Goal: Information Seeking & Learning: Learn about a topic

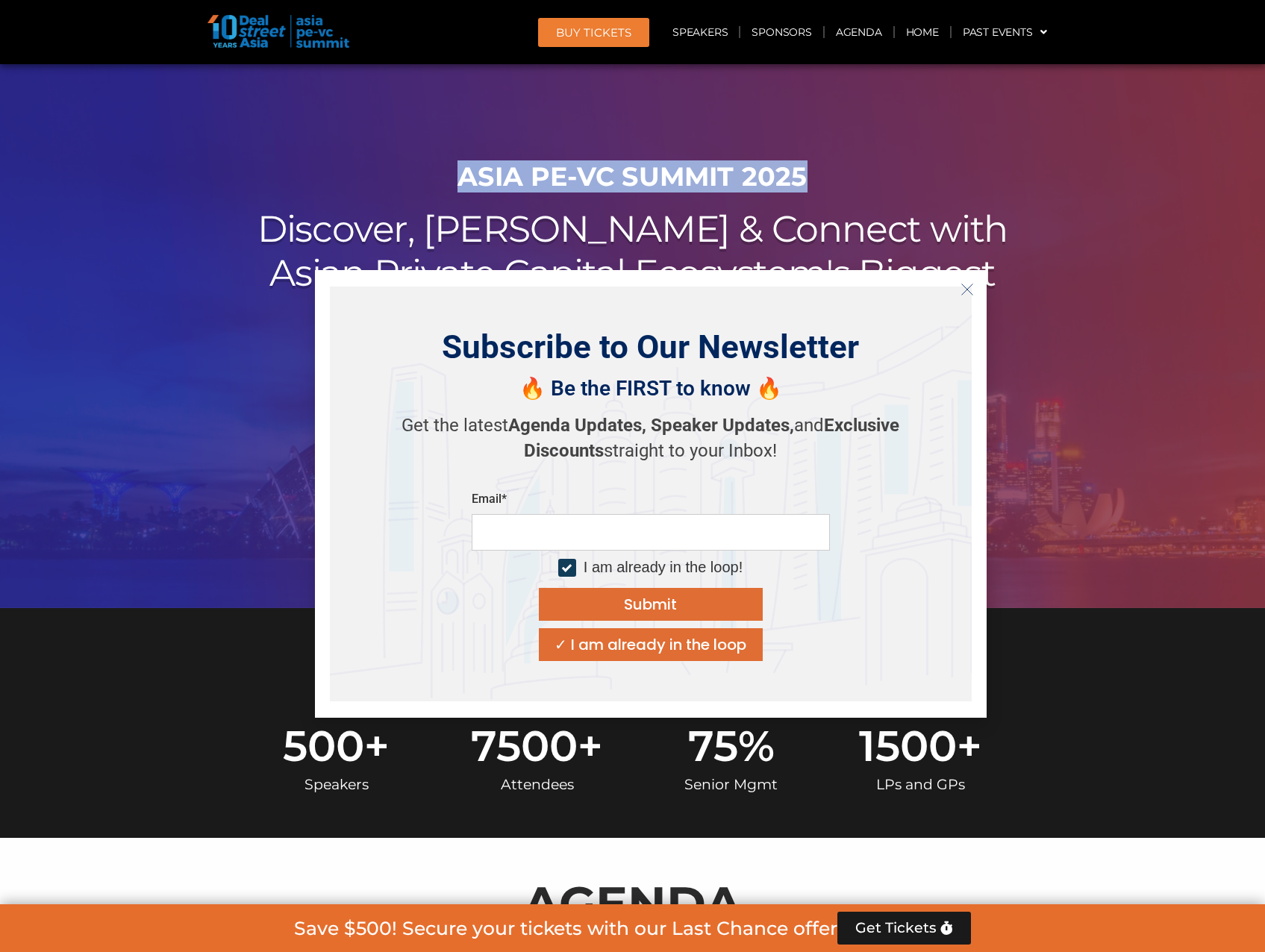
drag, startPoint x: 457, startPoint y: 173, endPoint x: 823, endPoint y: 176, distance: 366.0
click at [823, 176] on h1 "ASIA PE-VC Summit 2025" at bounding box center [632, 176] width 836 height 31
copy h1 "ASIA PE-VC Summit 2025"
click at [970, 291] on line "Close" at bounding box center [966, 289] width 10 height 10
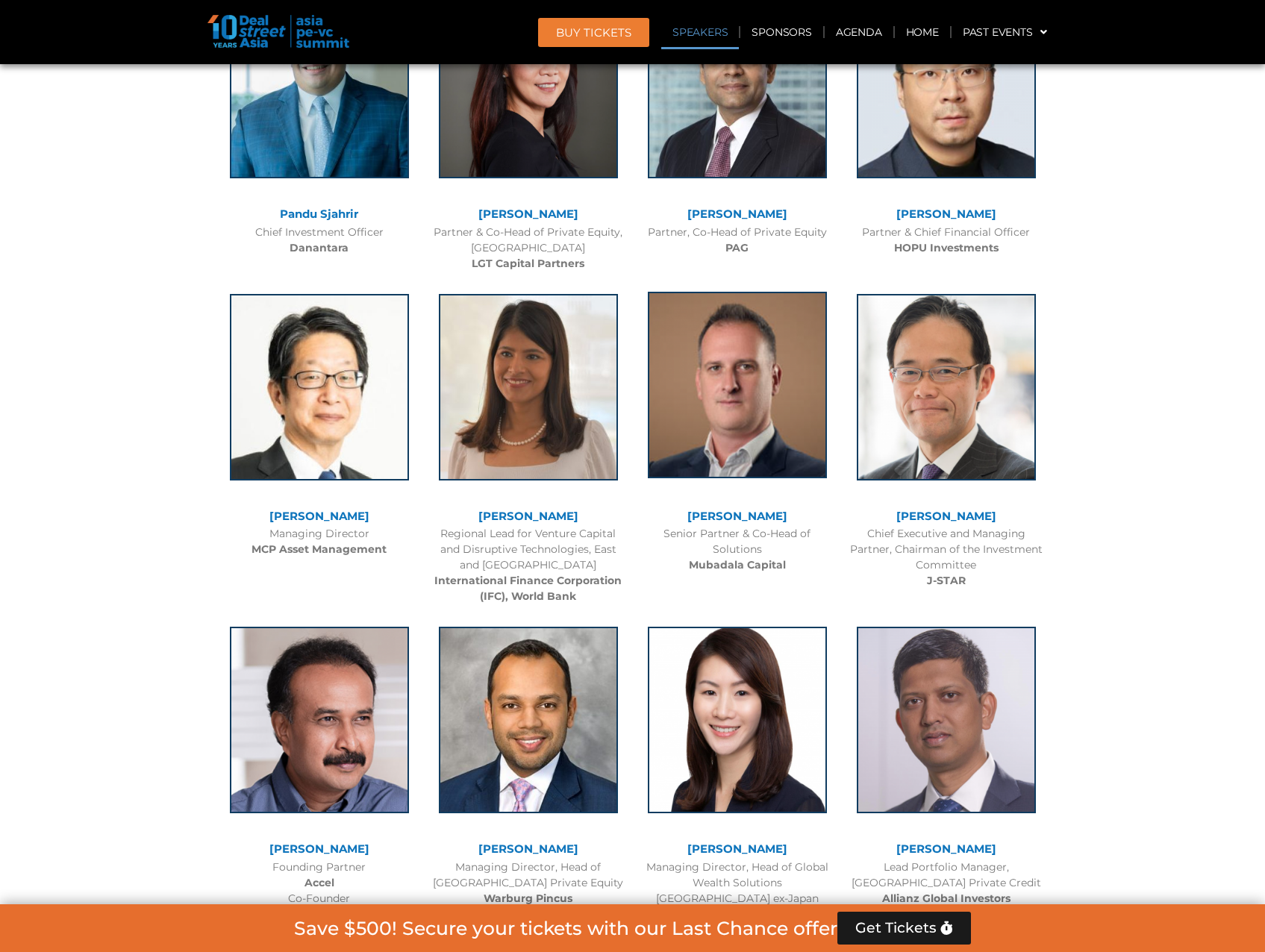
scroll to position [1865, 0]
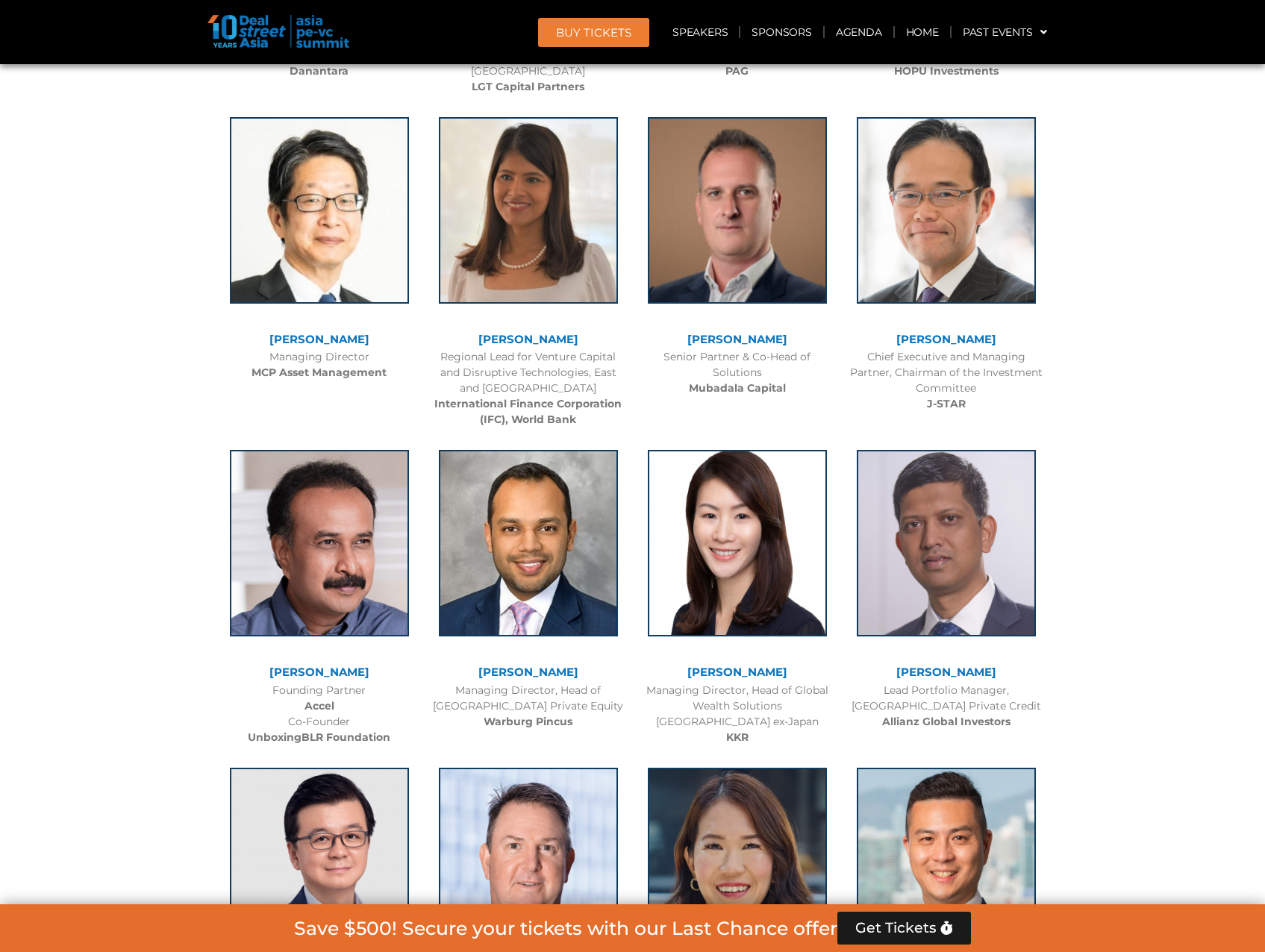
drag, startPoint x: 675, startPoint y: 676, endPoint x: 803, endPoint y: 679, distance: 128.0
click at [803, 679] on div "[PERSON_NAME]" at bounding box center [737, 674] width 194 height 17
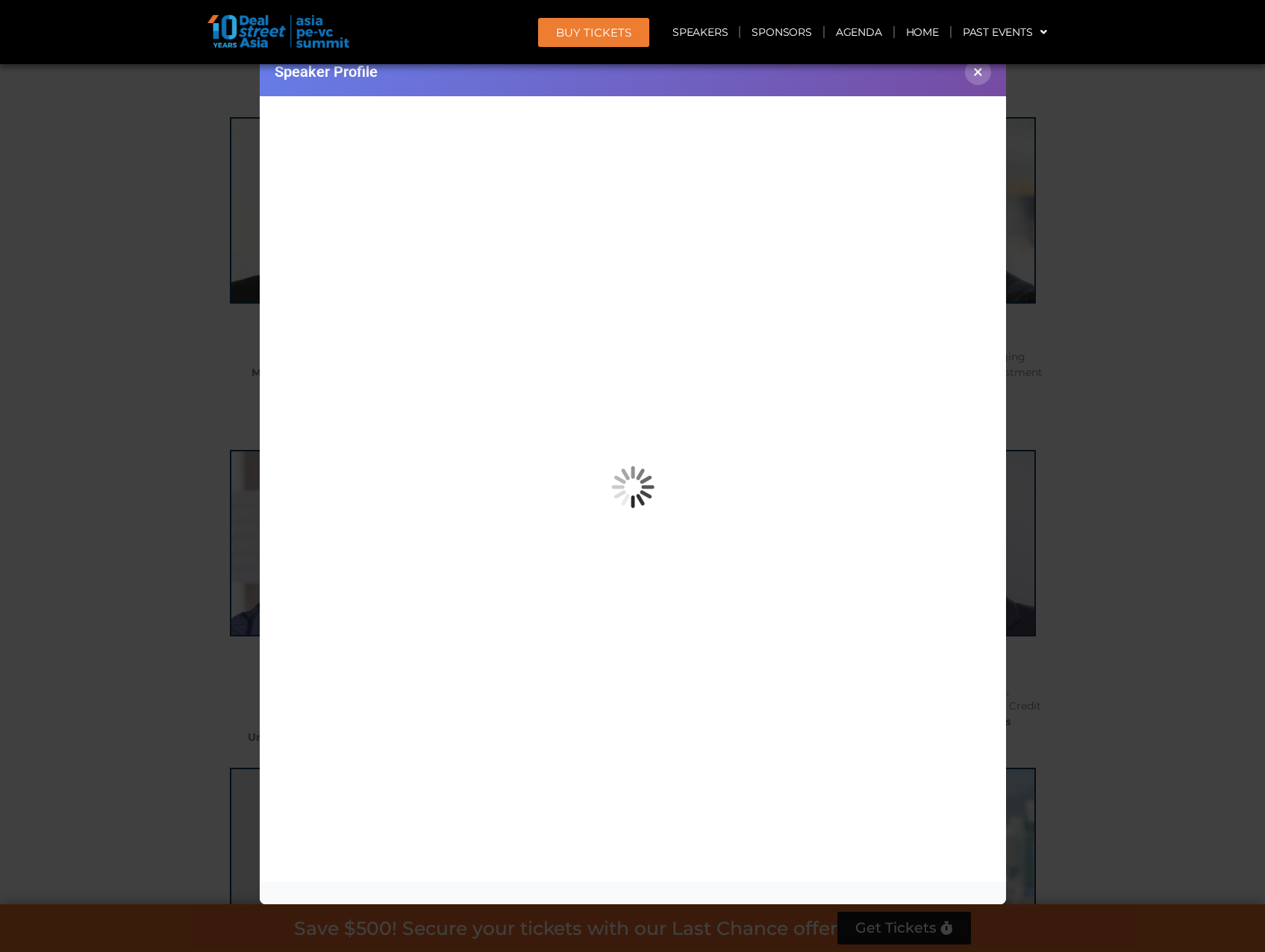
copy link "[PERSON_NAME]"
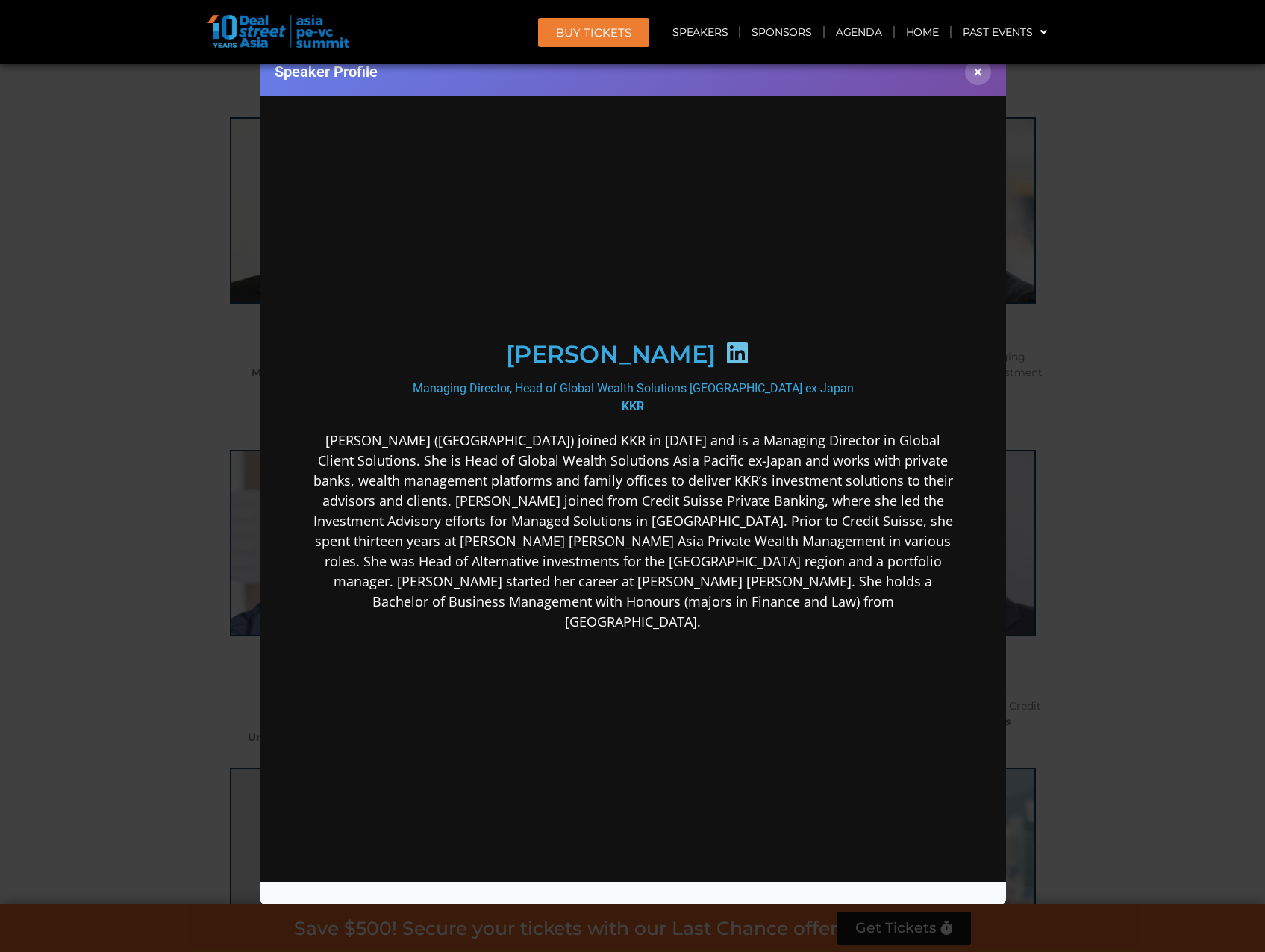
scroll to position [0, 0]
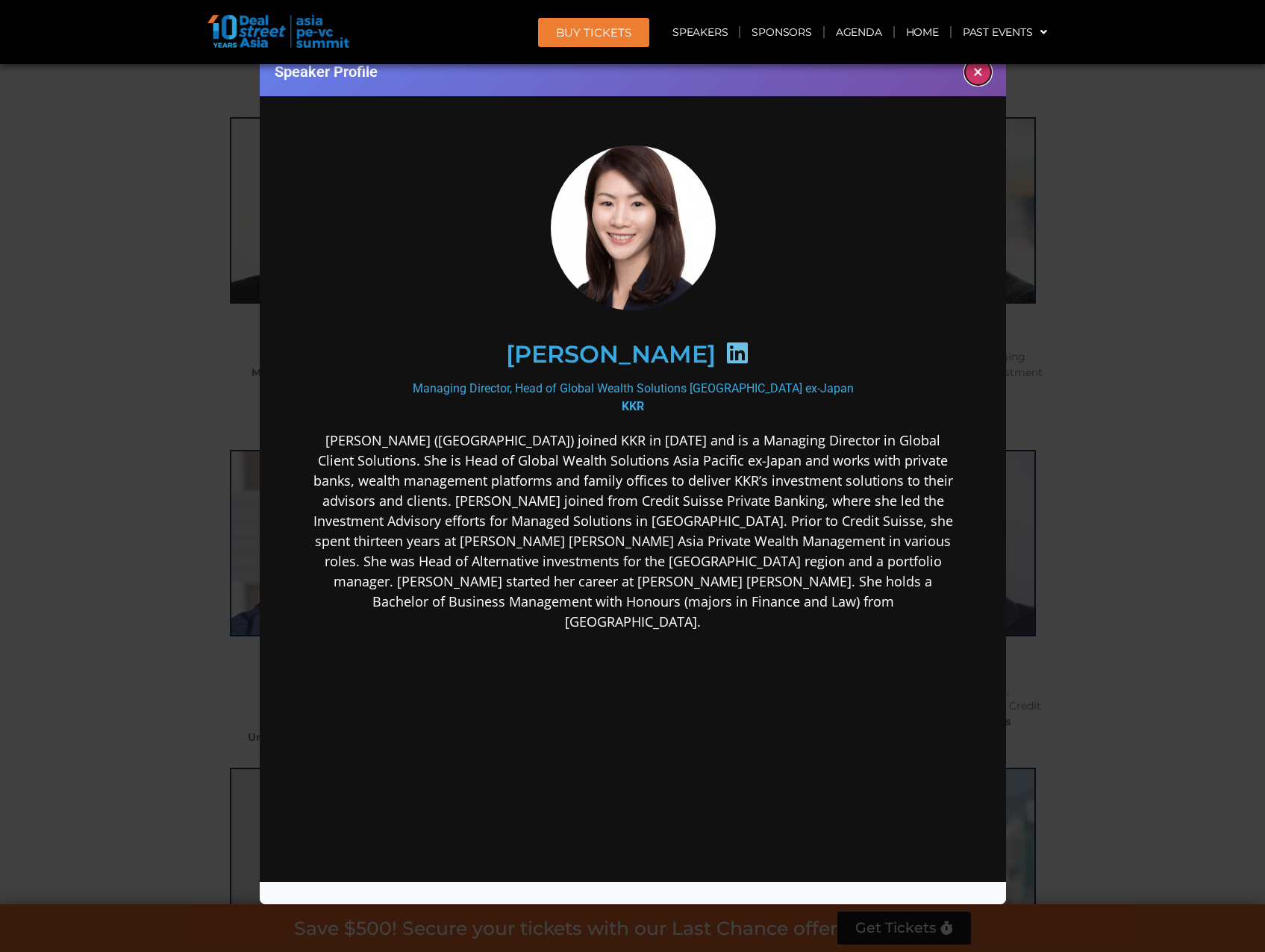
click at [974, 74] on button "×" at bounding box center [978, 72] width 26 height 26
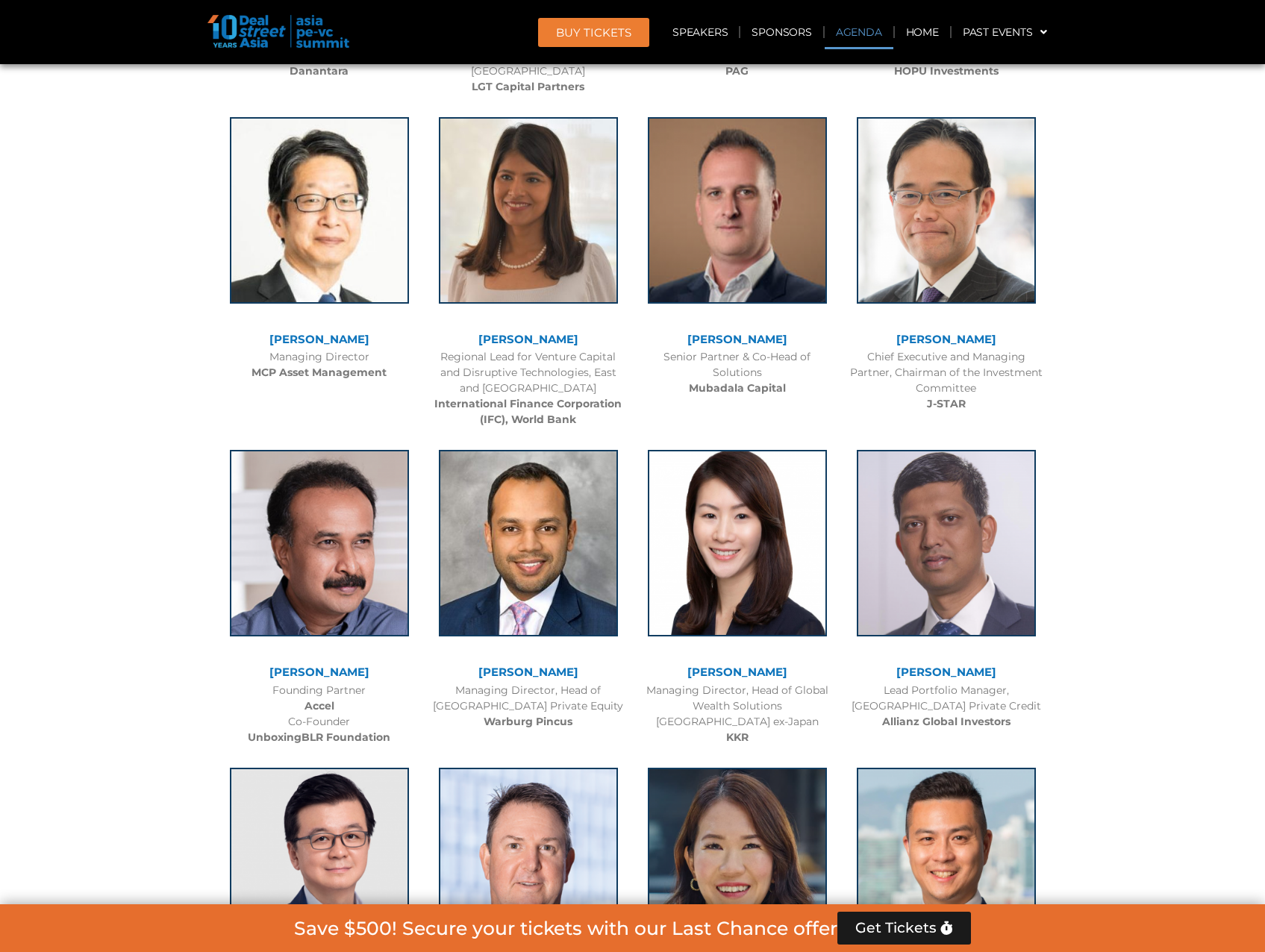
click at [847, 35] on link "Agenda" at bounding box center [859, 31] width 69 height 34
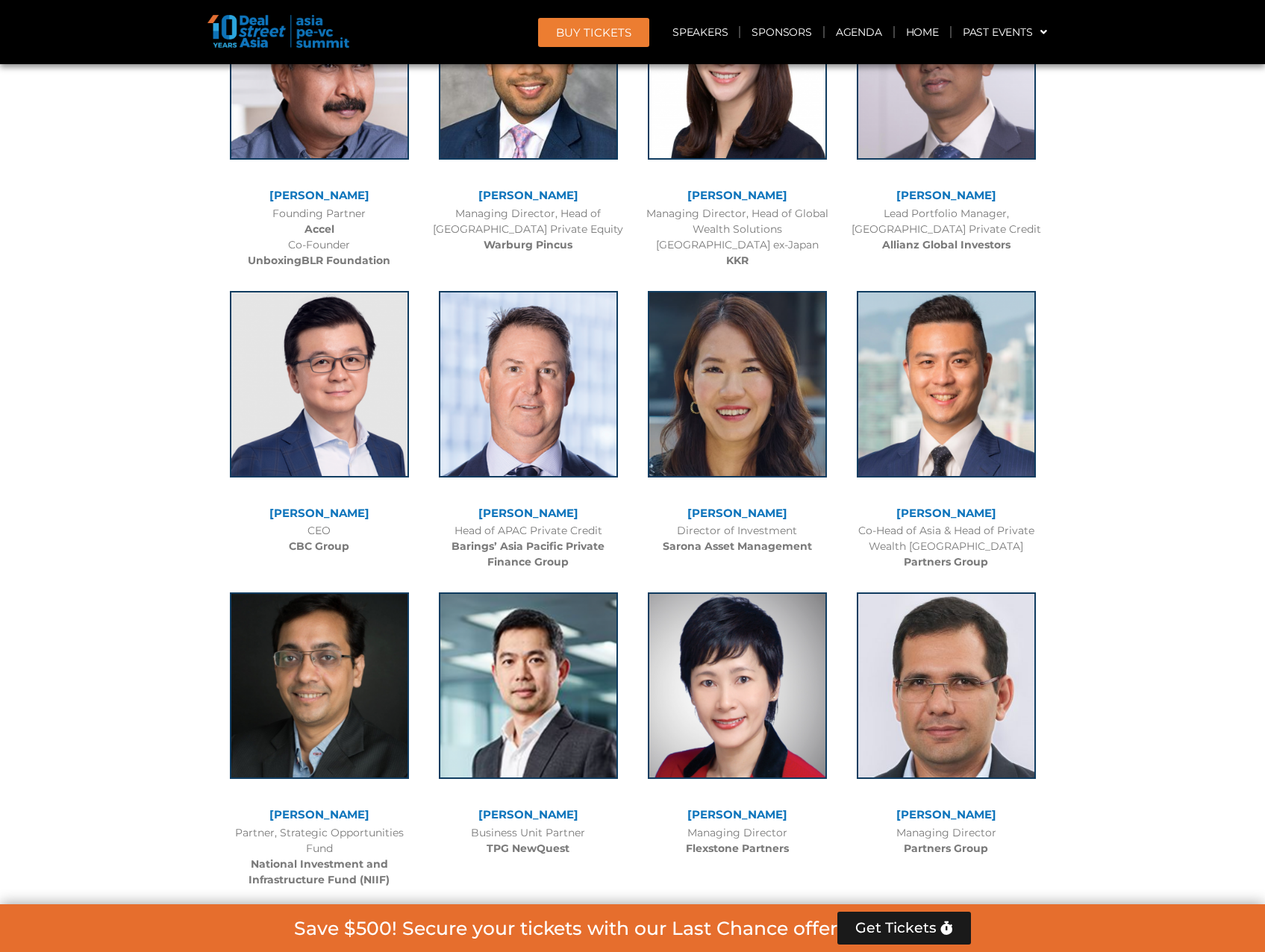
scroll to position [2422, 0]
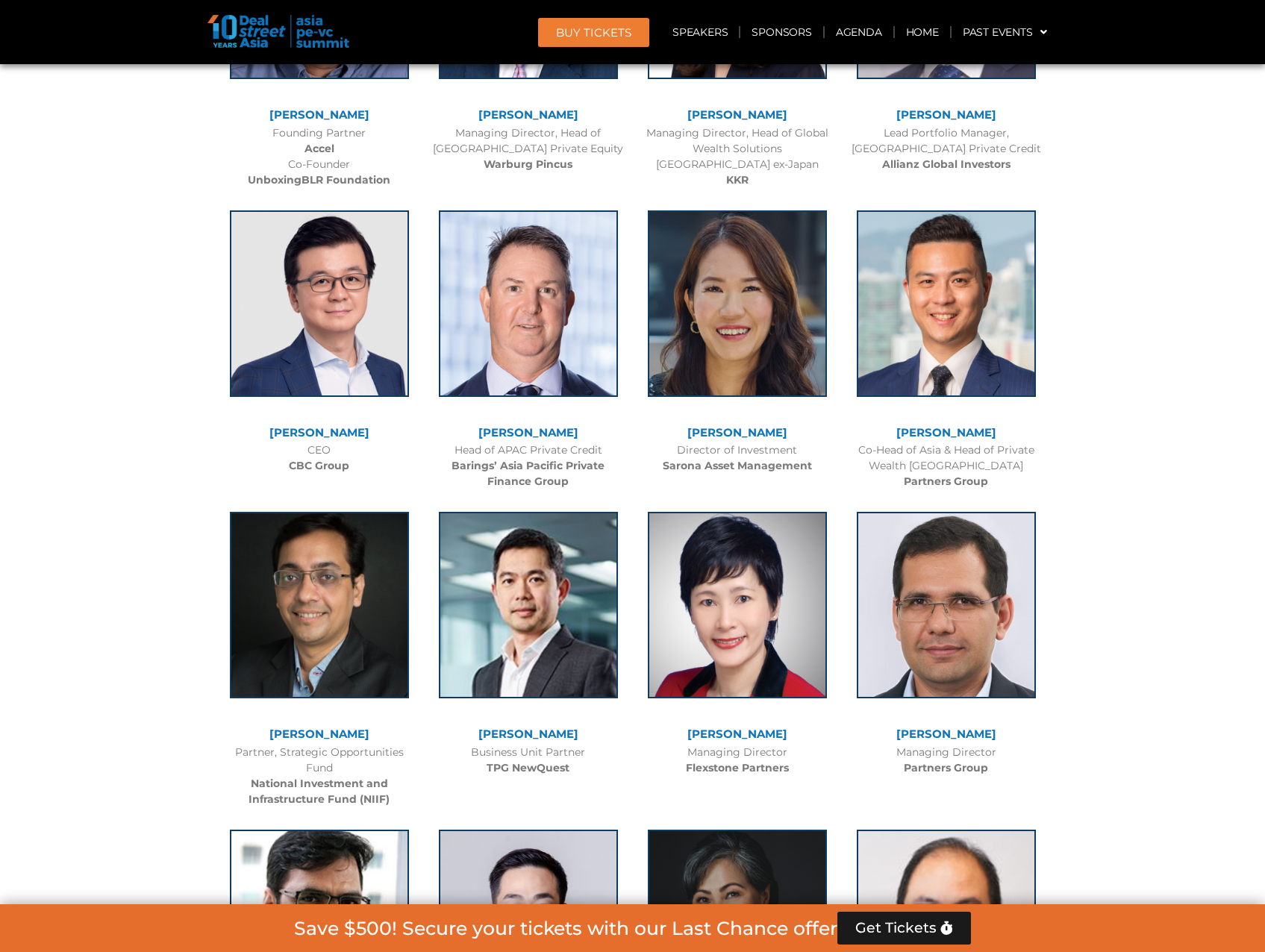
click at [708, 119] on link "[PERSON_NAME]" at bounding box center [737, 114] width 100 height 14
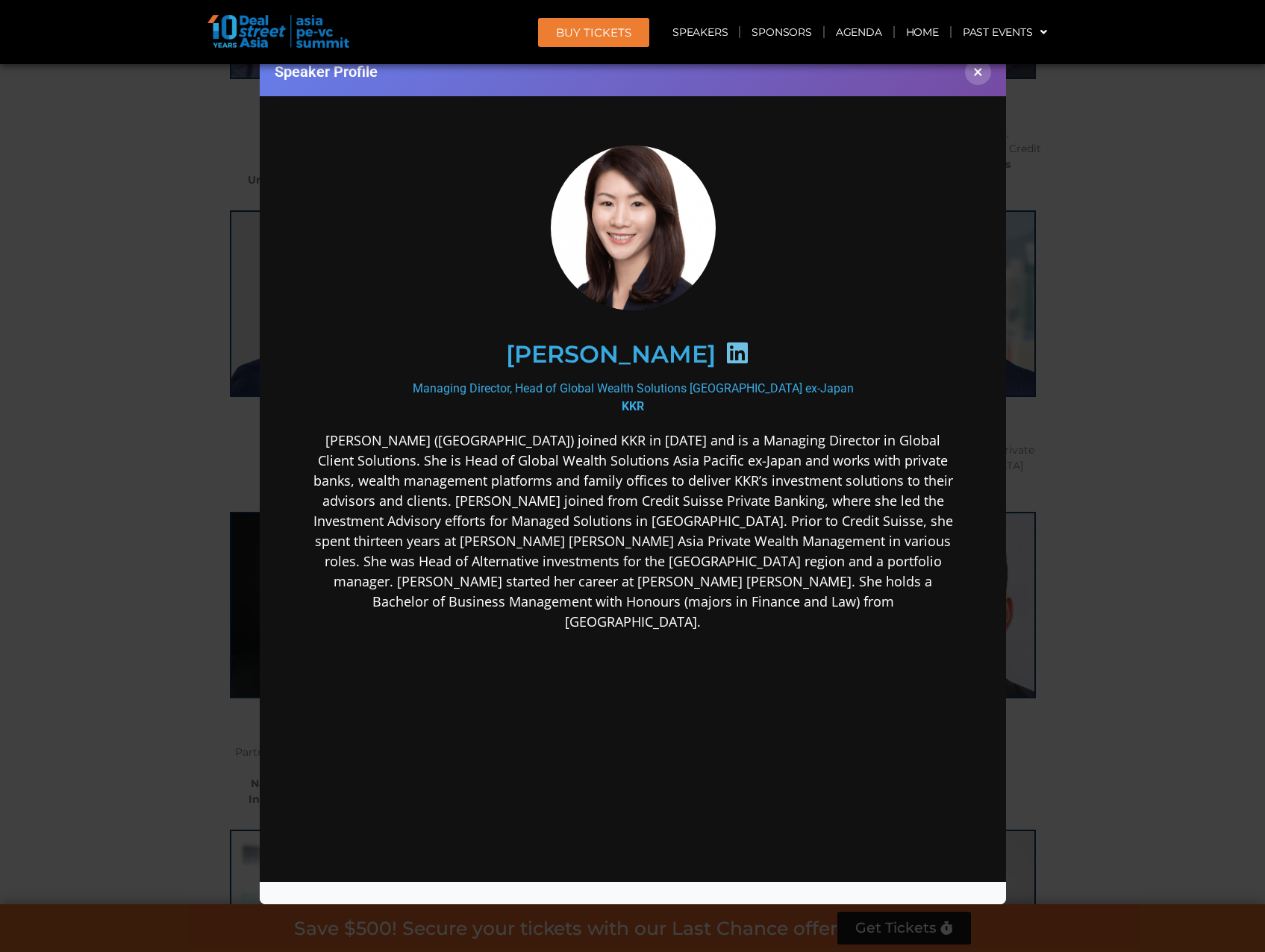
scroll to position [2348, 0]
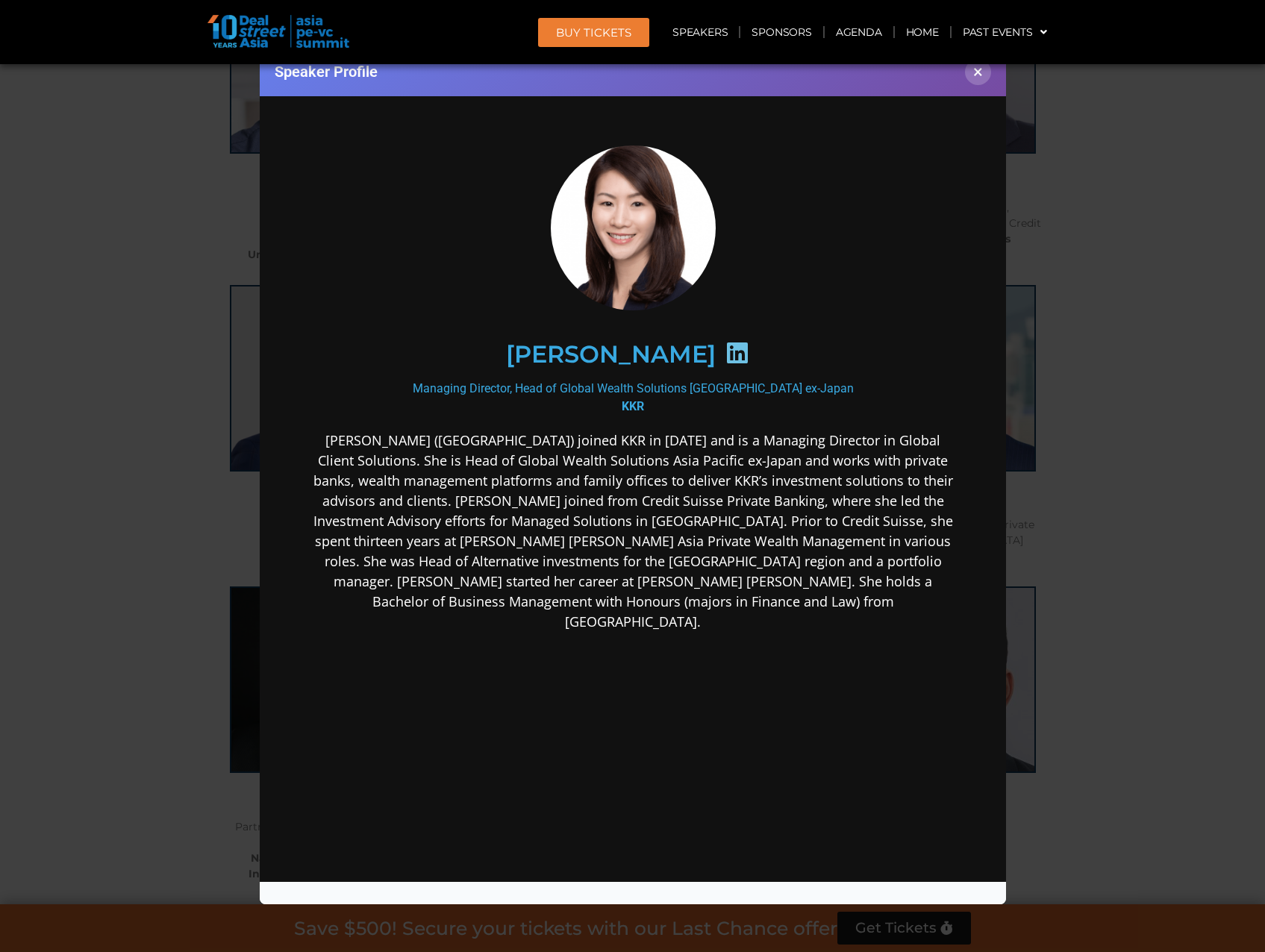
click at [1170, 462] on div "Speaker Profile ×" at bounding box center [632, 476] width 1265 height 952
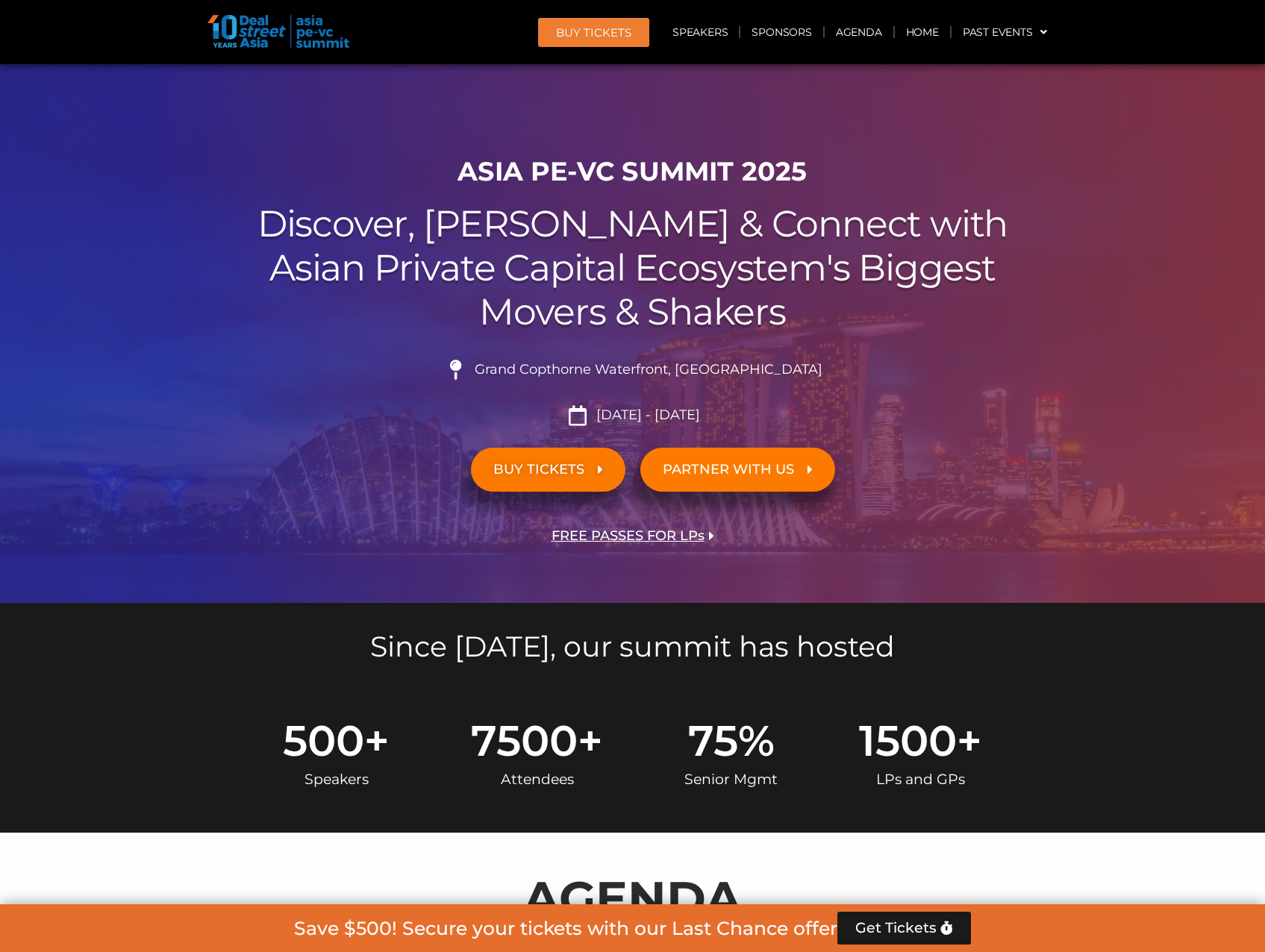
scroll to position [0, 0]
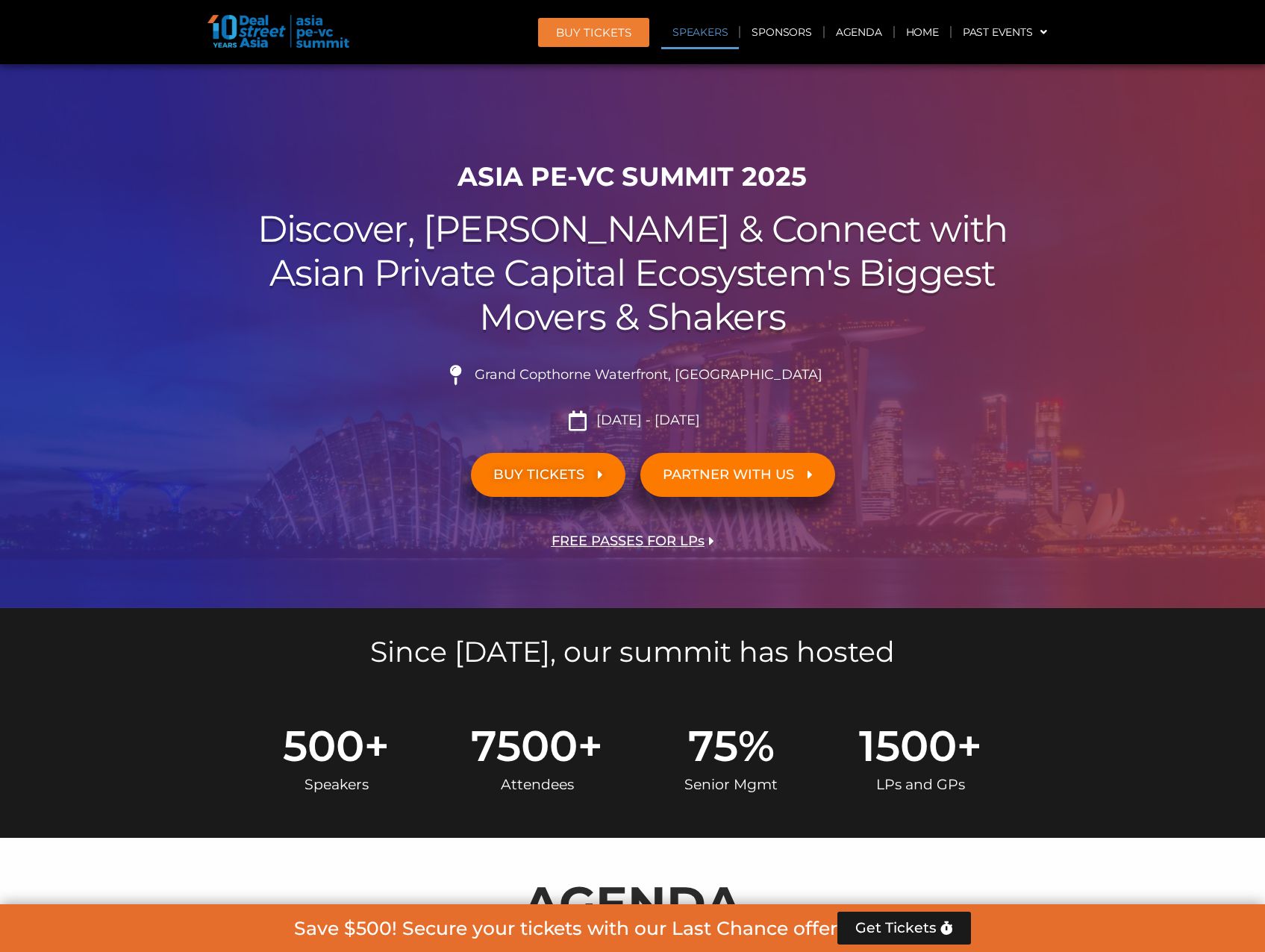
click at [678, 38] on link "Speakers" at bounding box center [700, 31] width 77 height 34
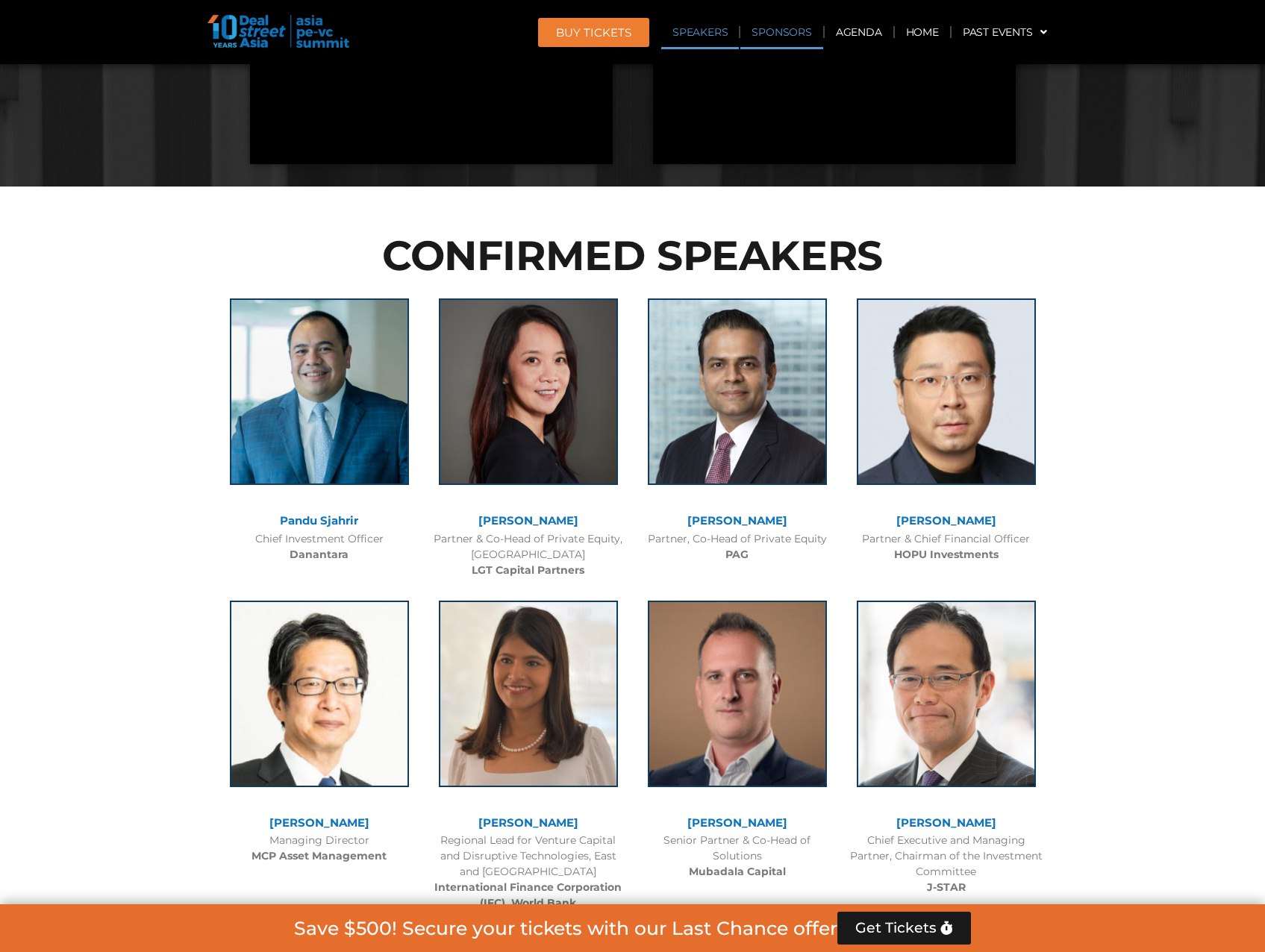
scroll to position [1552, 0]
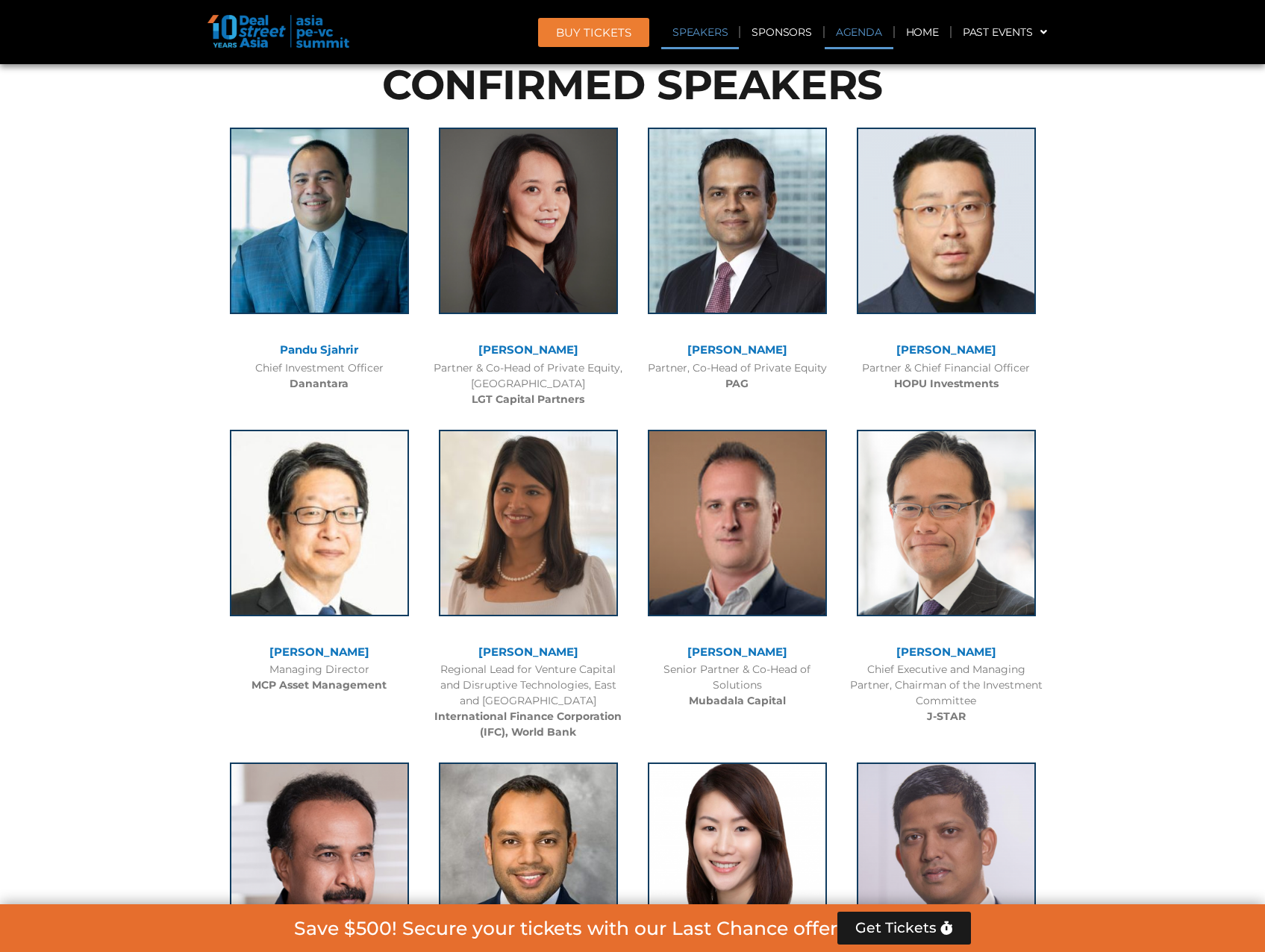
click at [851, 30] on link "Agenda" at bounding box center [859, 31] width 69 height 34
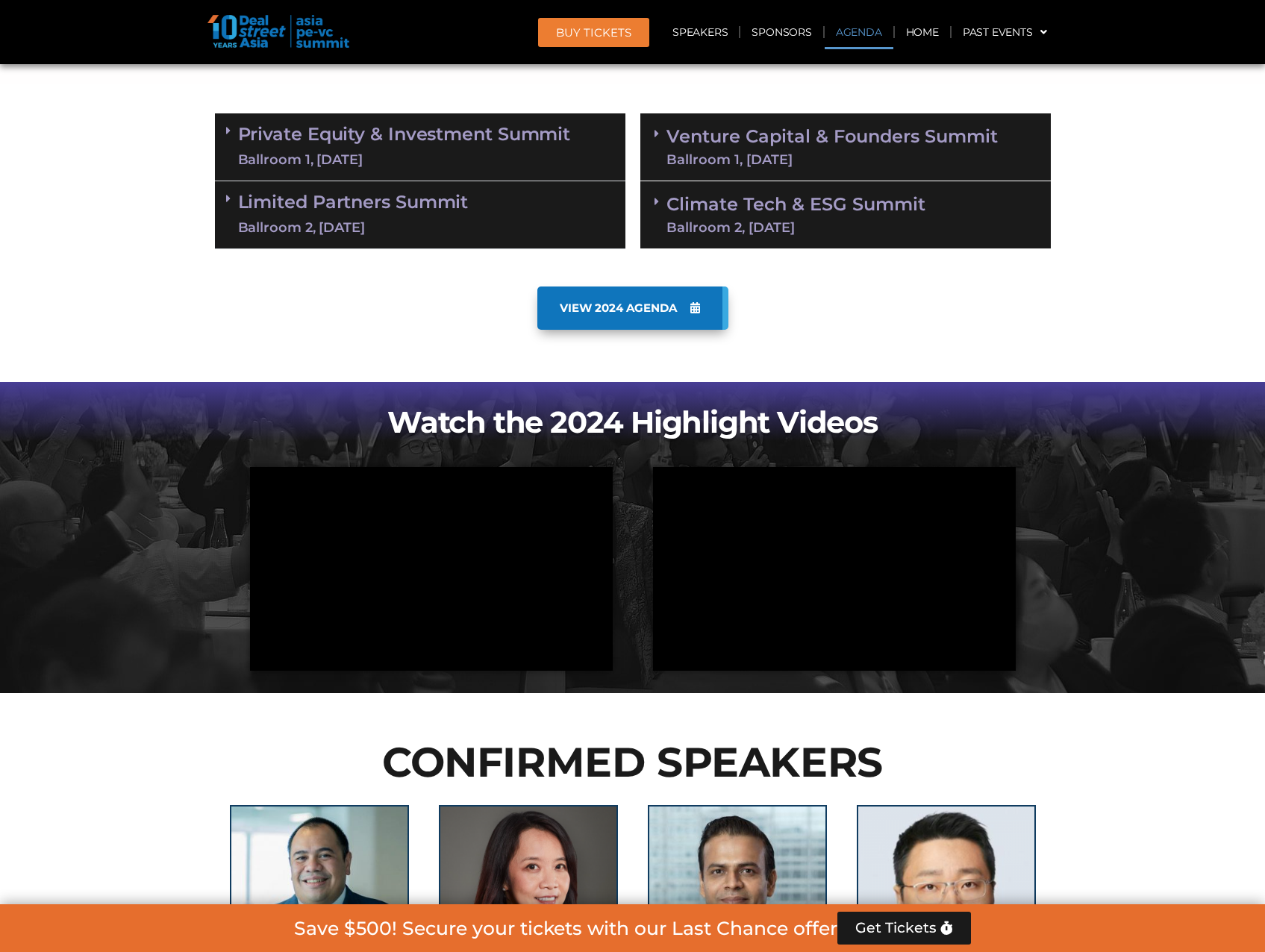
scroll to position [781, 0]
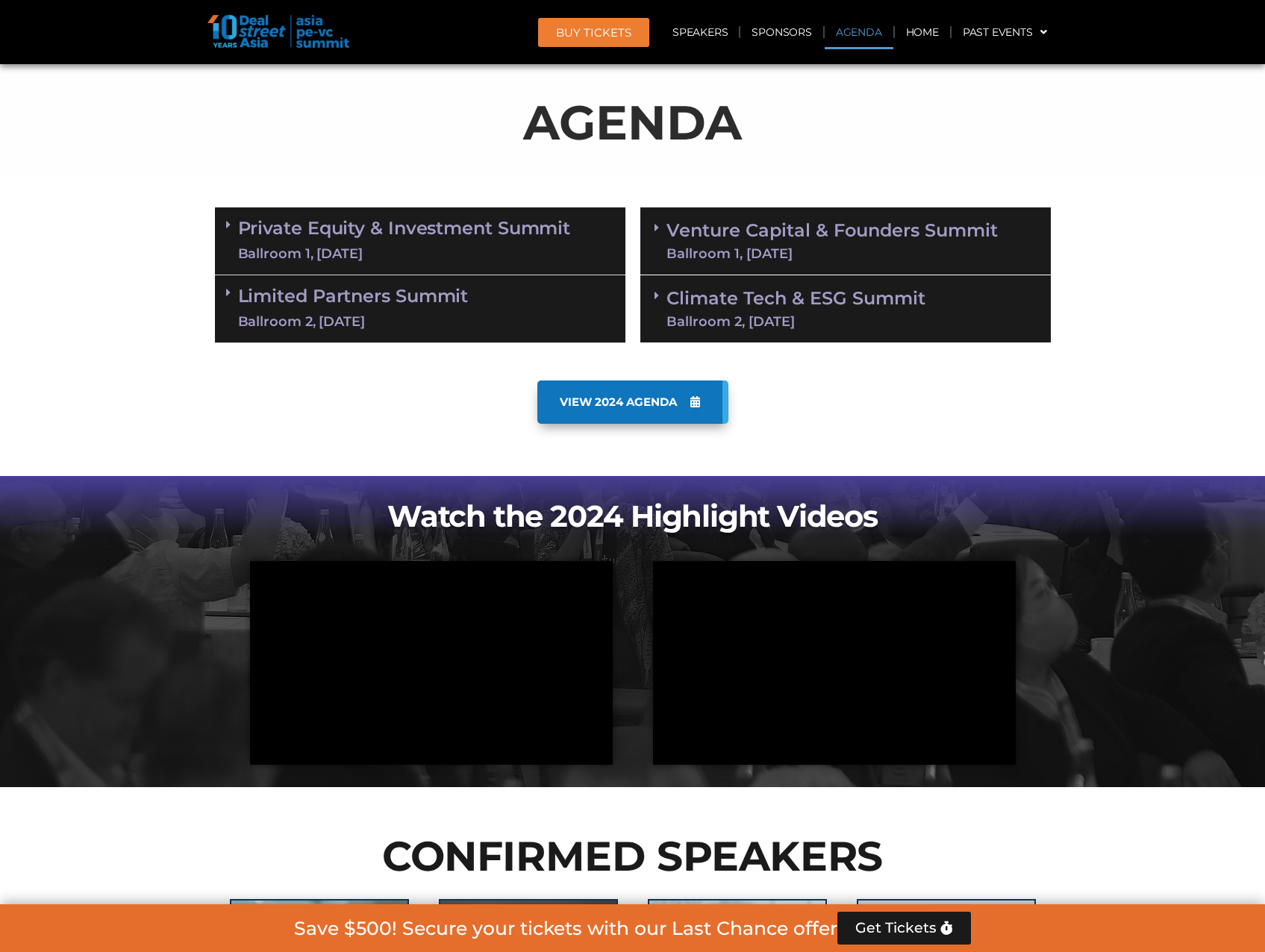
click at [484, 244] on link "Private Equity & Investment Summit Ballroom 1, [DATE]" at bounding box center [405, 241] width 333 height 45
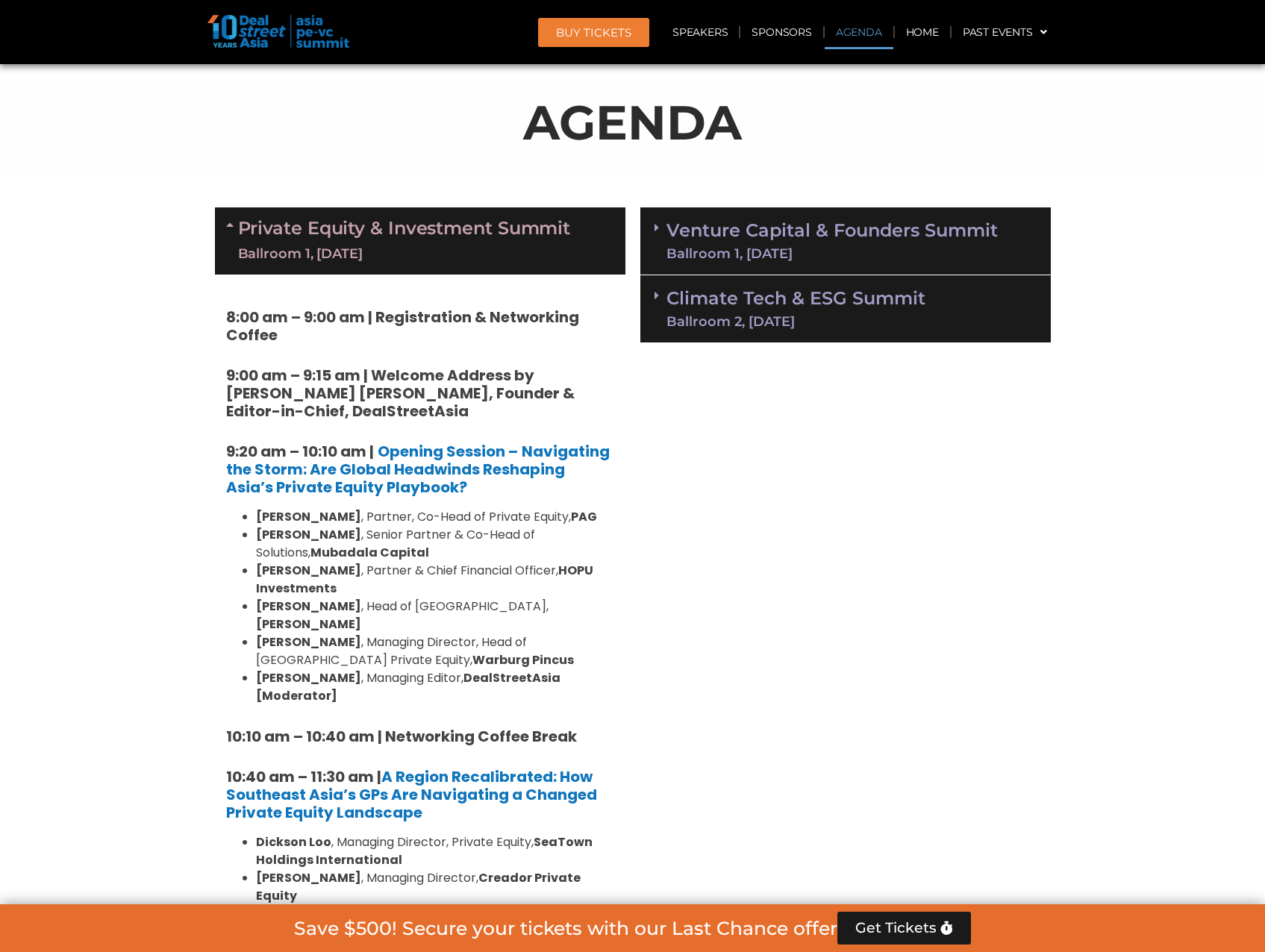
scroll to position [856, 0]
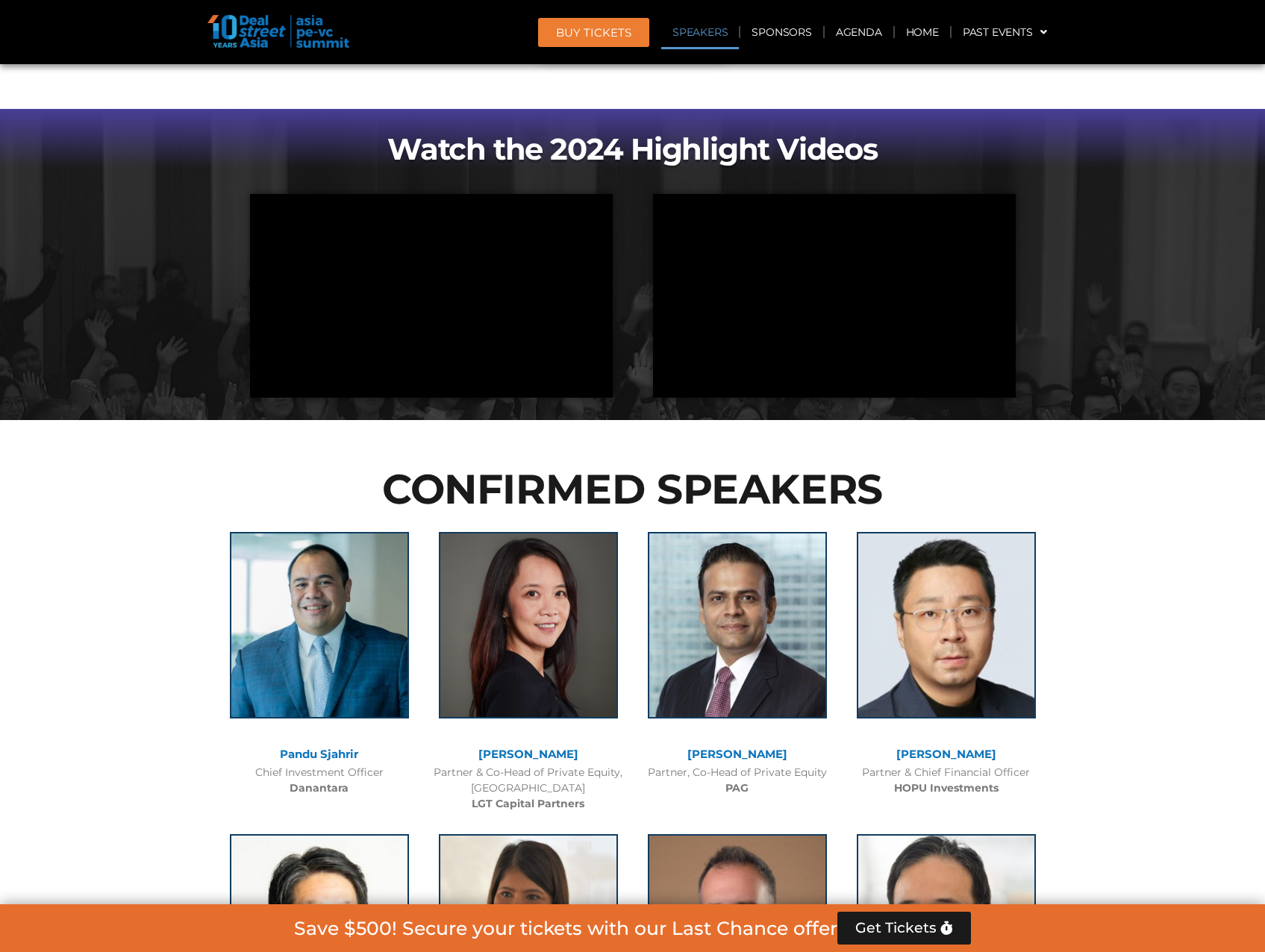
scroll to position [3502, 0]
